Goal: Use online tool/utility: Utilize a website feature to perform a specific function

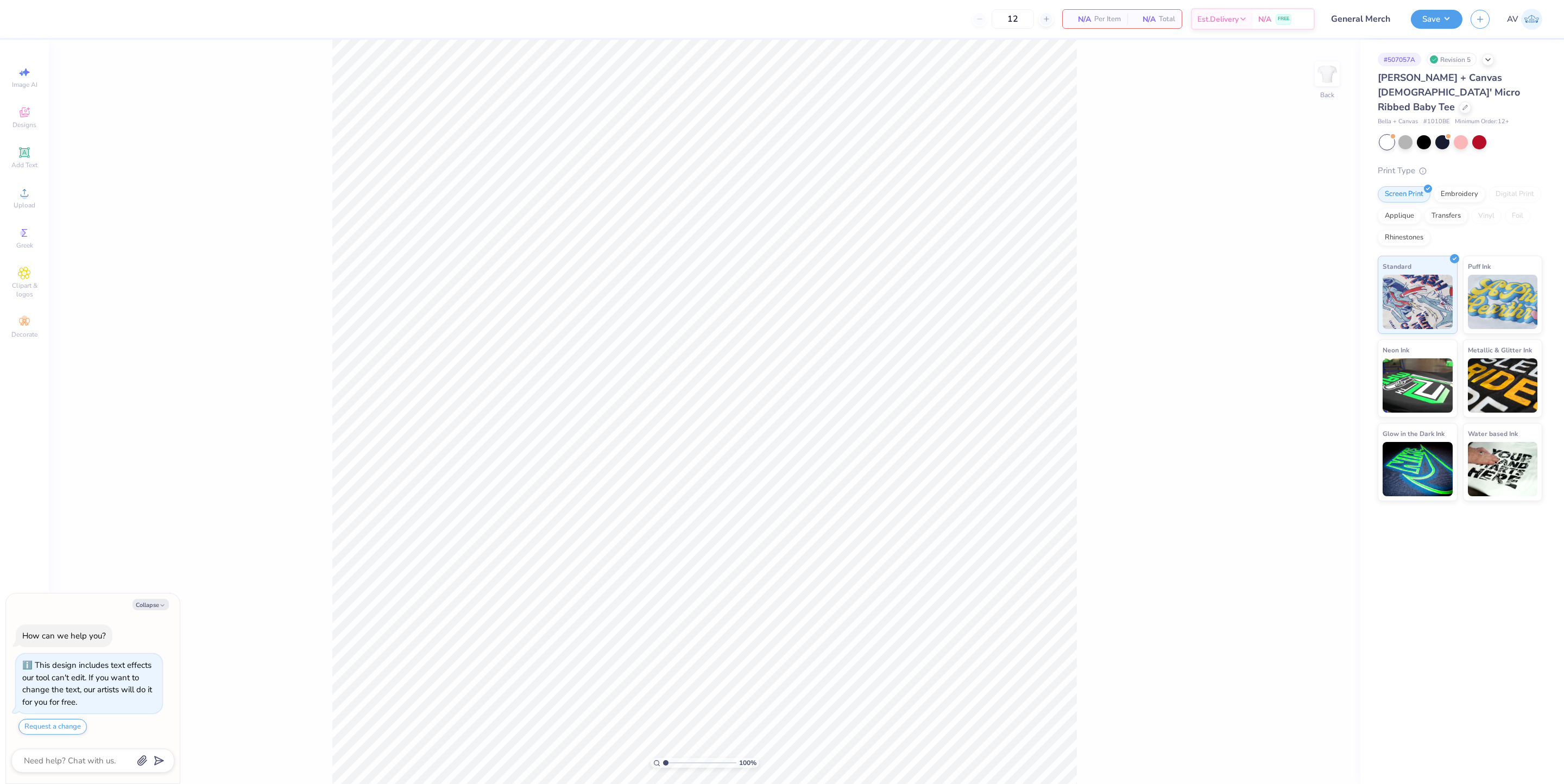
type textarea "x"
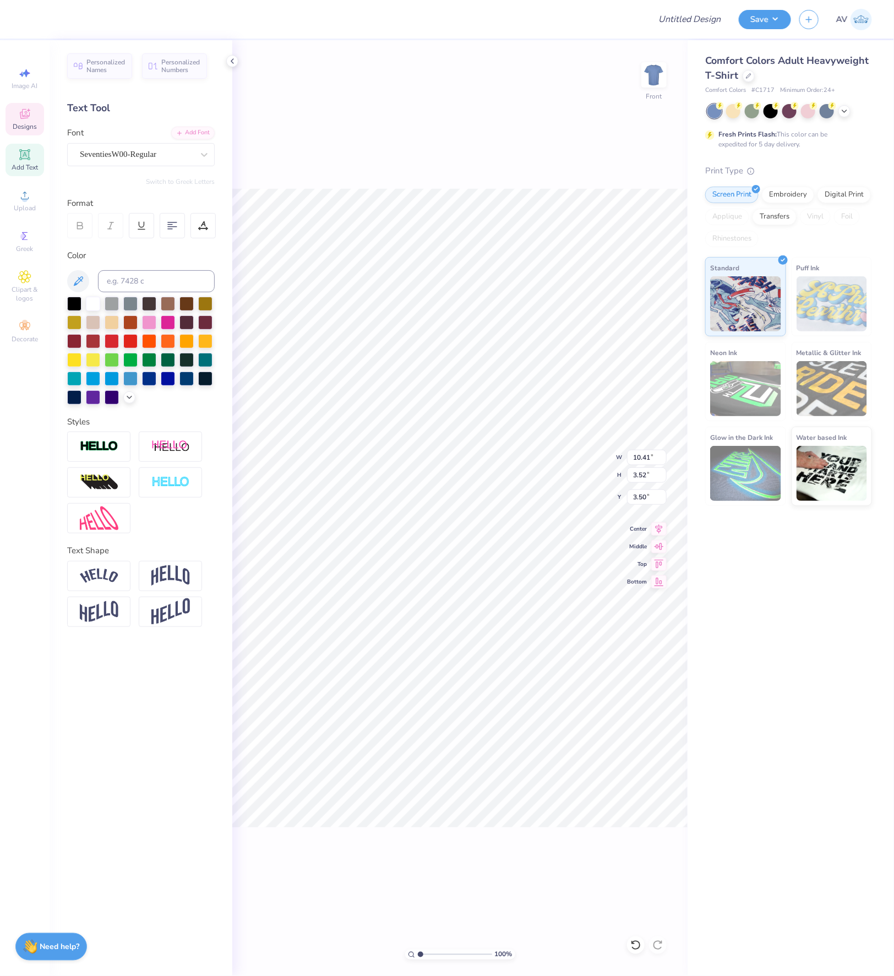
scroll to position [13, 2]
type textarea "Texas Phi Pi"
type input "1.82266585023282"
type textarea "Texas Phi Pi"
type input "1.82266585023282"
